Goal: Transaction & Acquisition: Book appointment/travel/reservation

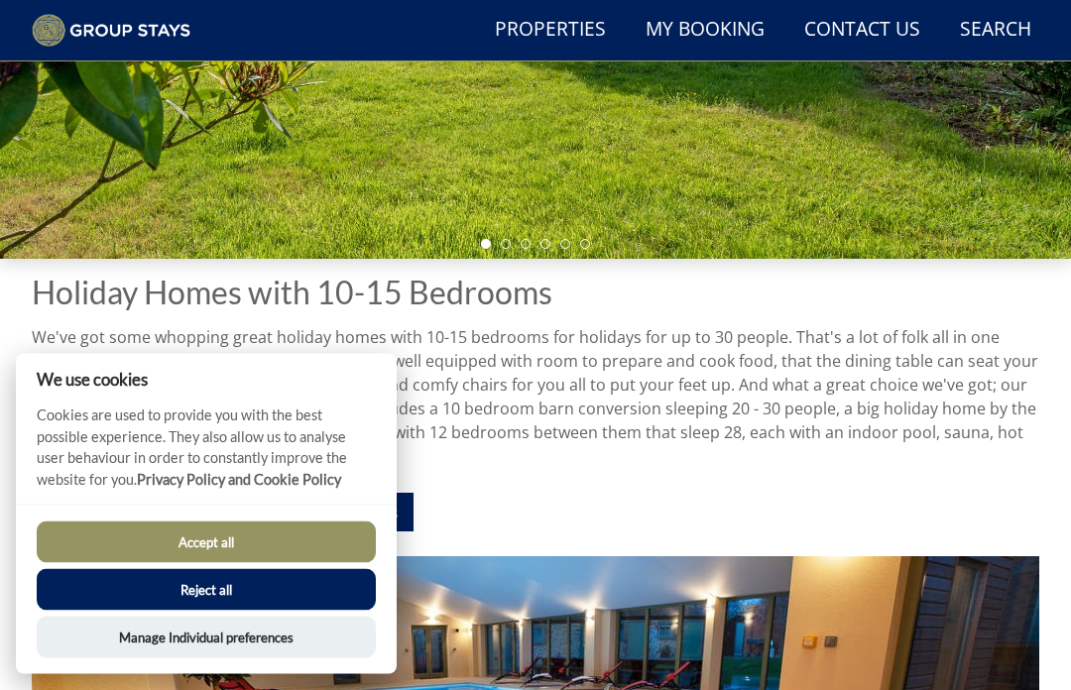
scroll to position [446, 0]
click at [205, 563] on button "Accept all" at bounding box center [206, 543] width 339 height 42
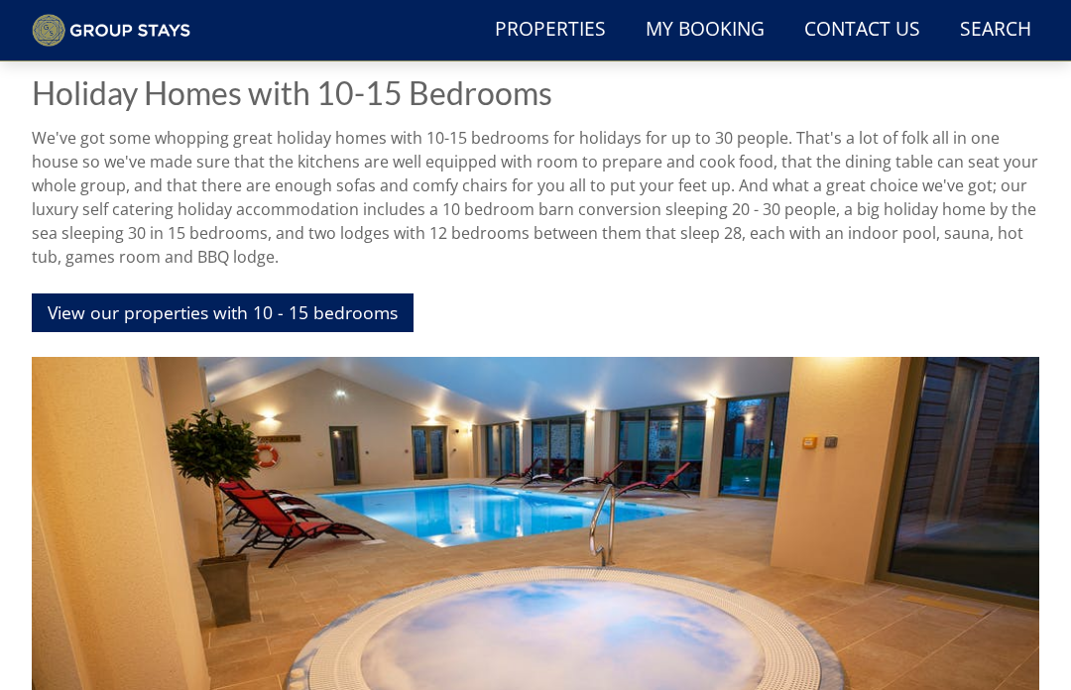
scroll to position [646, 0]
click at [255, 323] on link "View our properties with 10 - 15 bedrooms" at bounding box center [223, 313] width 382 height 39
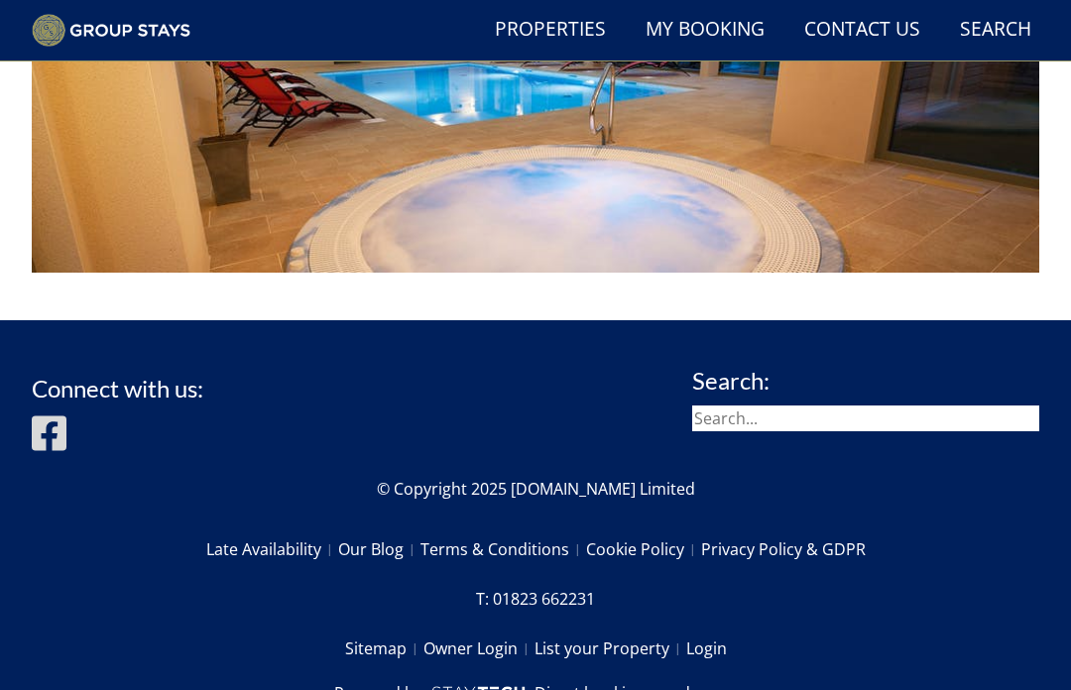
scroll to position [1076, 0]
